Goal: Task Accomplishment & Management: Manage account settings

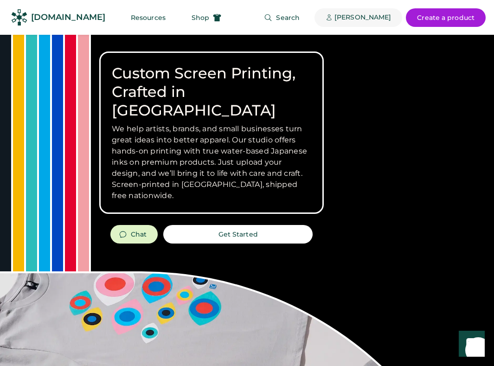
click at [351, 19] on div "[PERSON_NAME]" at bounding box center [362, 17] width 57 height 9
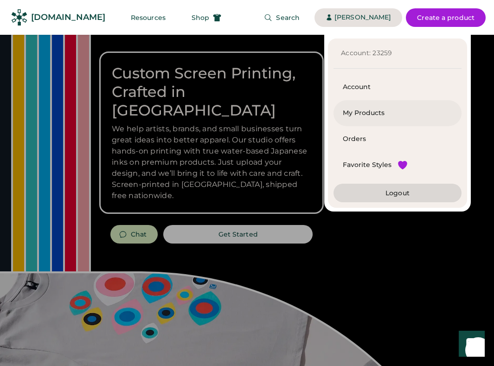
click at [356, 114] on div "My Products" at bounding box center [397, 113] width 109 height 9
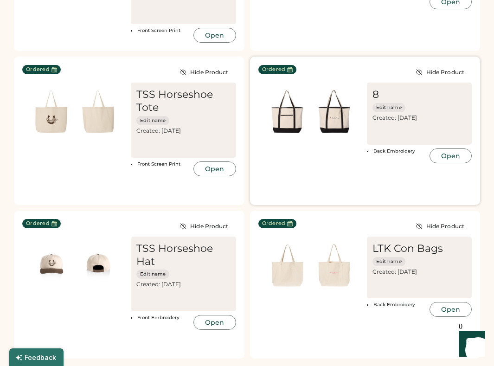
scroll to position [290, 0]
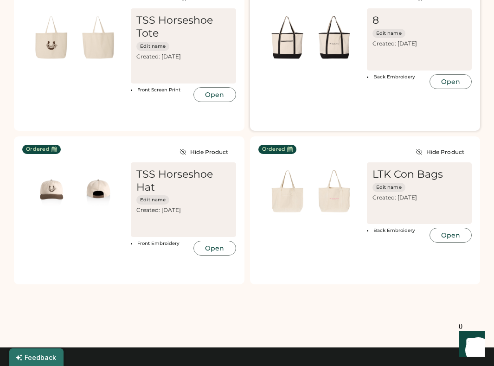
click at [318, 103] on div "Ordered Hide Product 8 Edit name Created: Aug 12, 2025 Back Embroidery Open" at bounding box center [365, 56] width 230 height 148
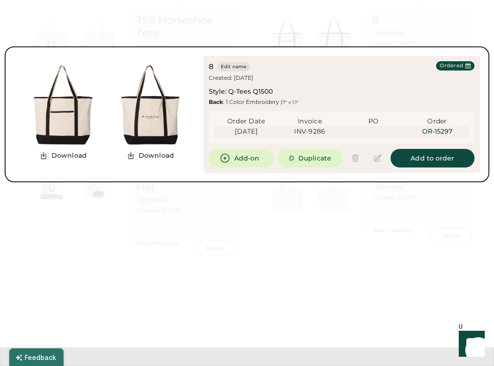
click at [153, 117] on img at bounding box center [150, 104] width 87 height 87
click at [135, 153] on icon at bounding box center [131, 155] width 8 height 8
